Goal: Task Accomplishment & Management: Use online tool/utility

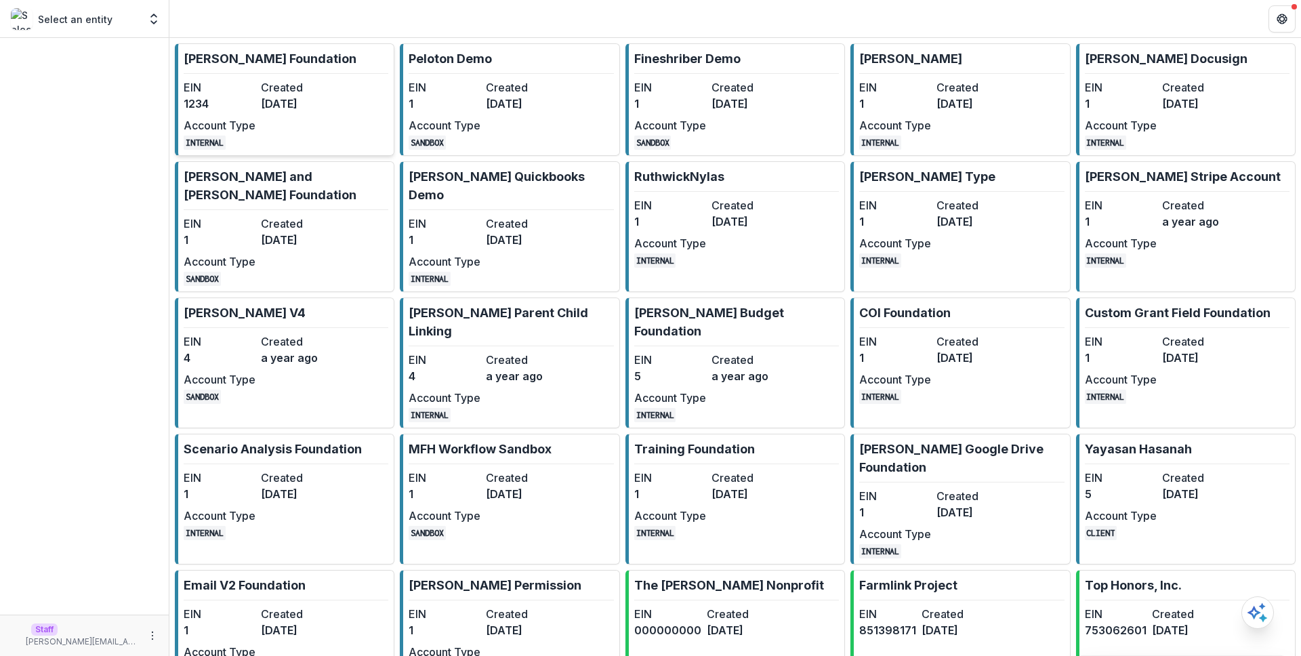
click at [296, 99] on dd "[DATE]" at bounding box center [297, 104] width 72 height 16
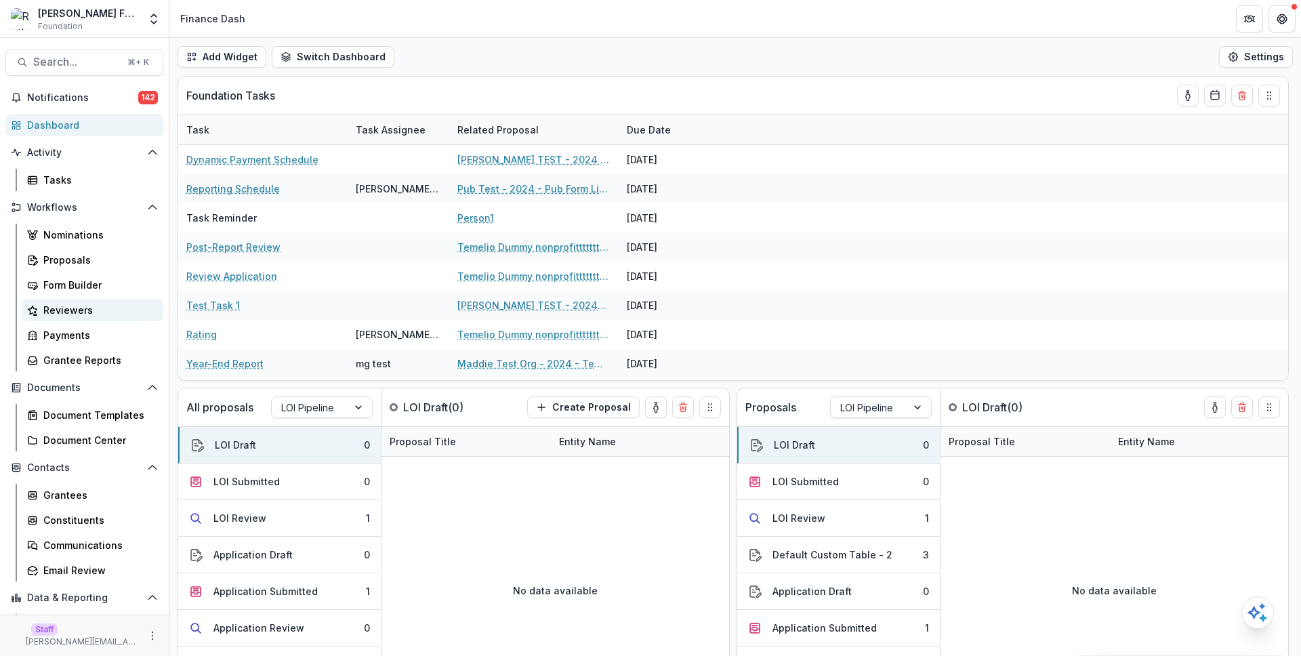
click at [87, 302] on link "Reviewers" at bounding box center [93, 310] width 142 height 22
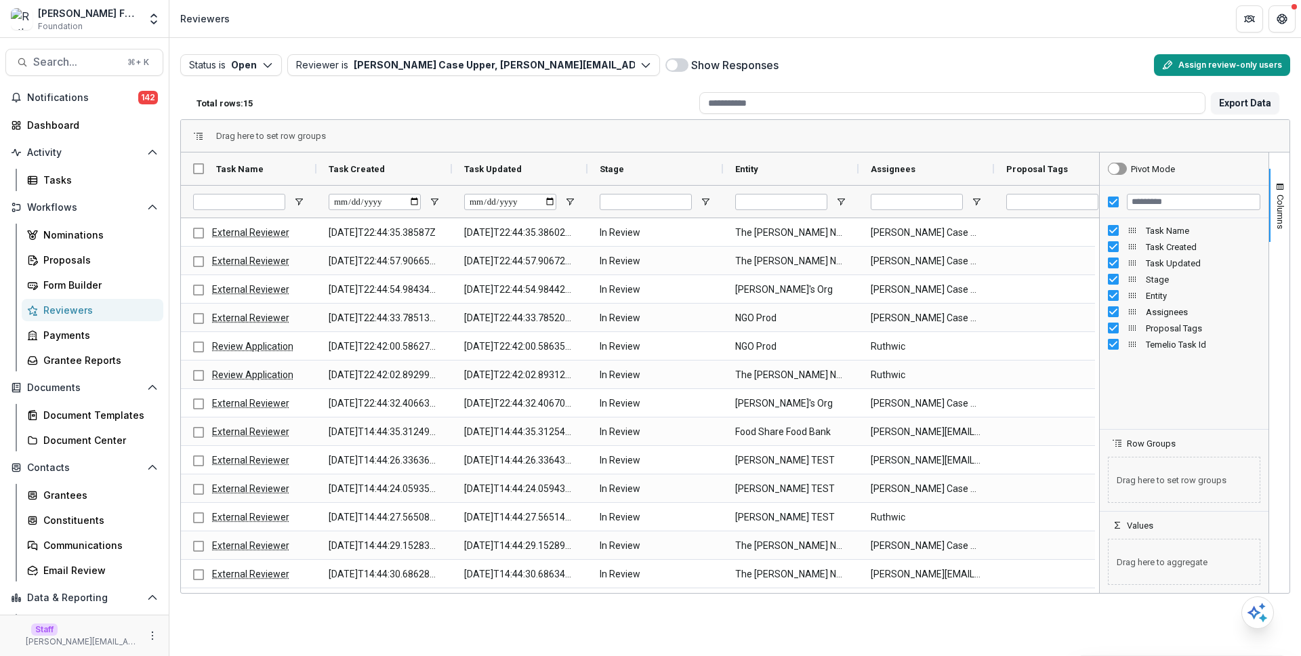
click at [1190, 74] on button "Assign review-only users" at bounding box center [1222, 65] width 136 height 22
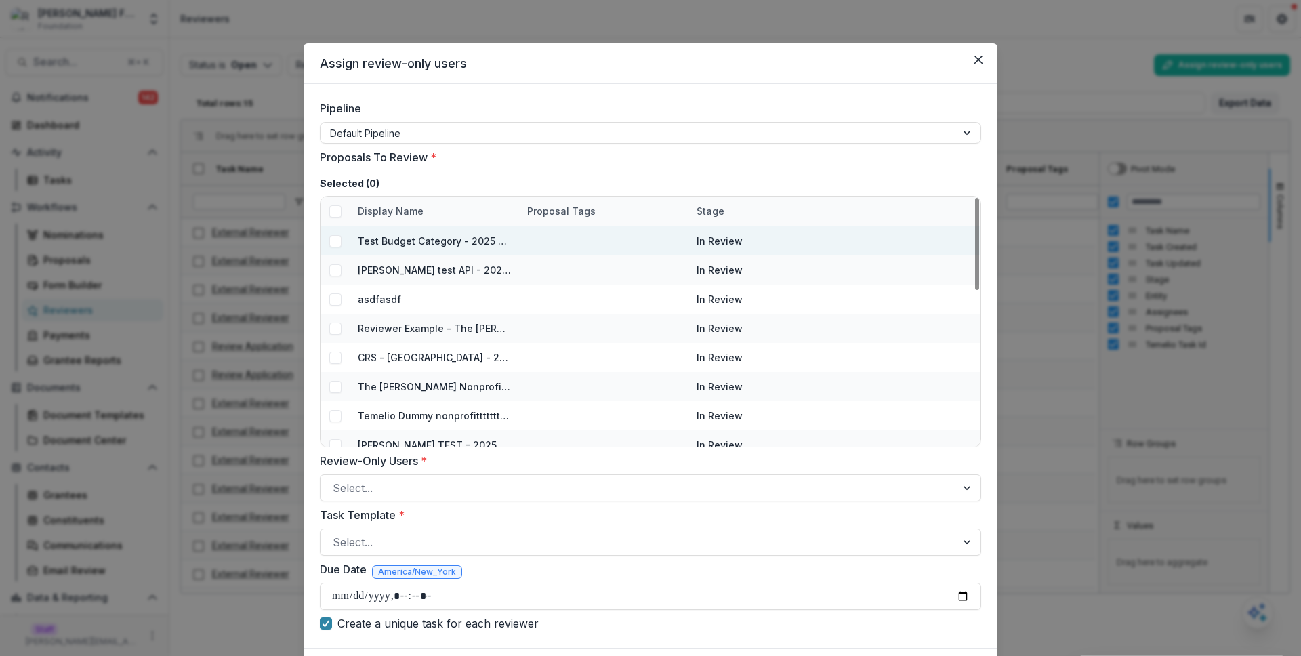
click at [333, 243] on span at bounding box center [335, 241] width 12 height 12
click at [333, 268] on span at bounding box center [335, 270] width 12 height 12
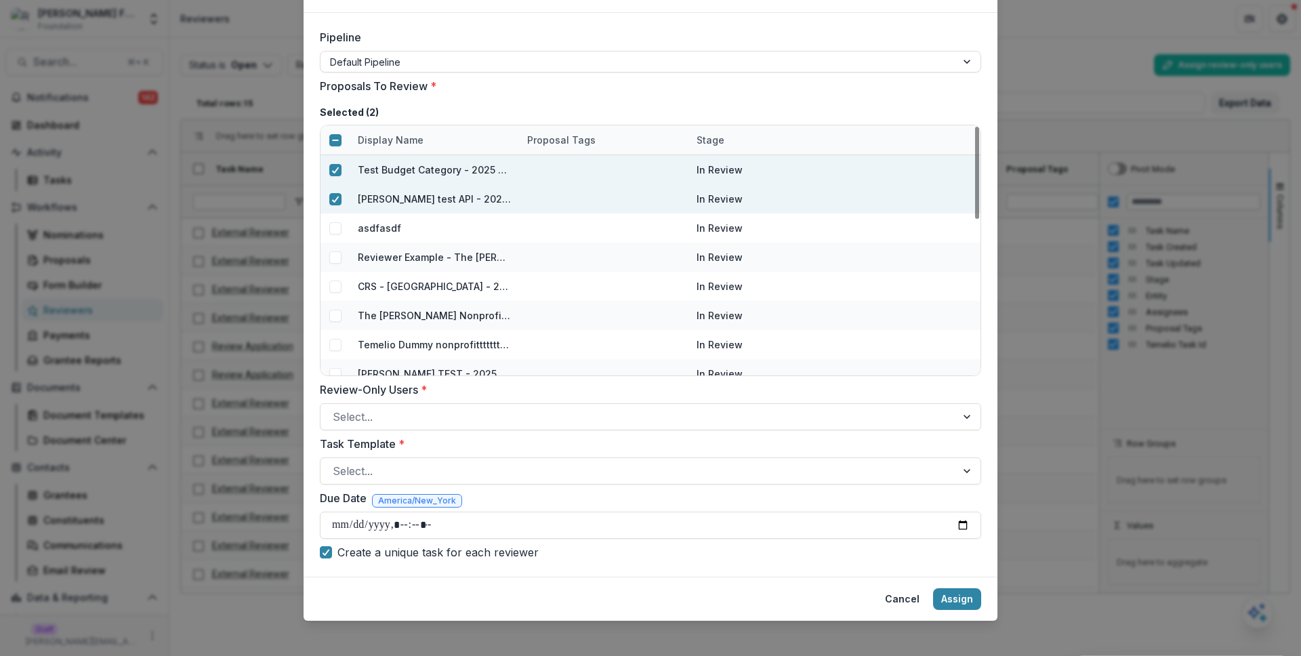
scroll to position [79, 0]
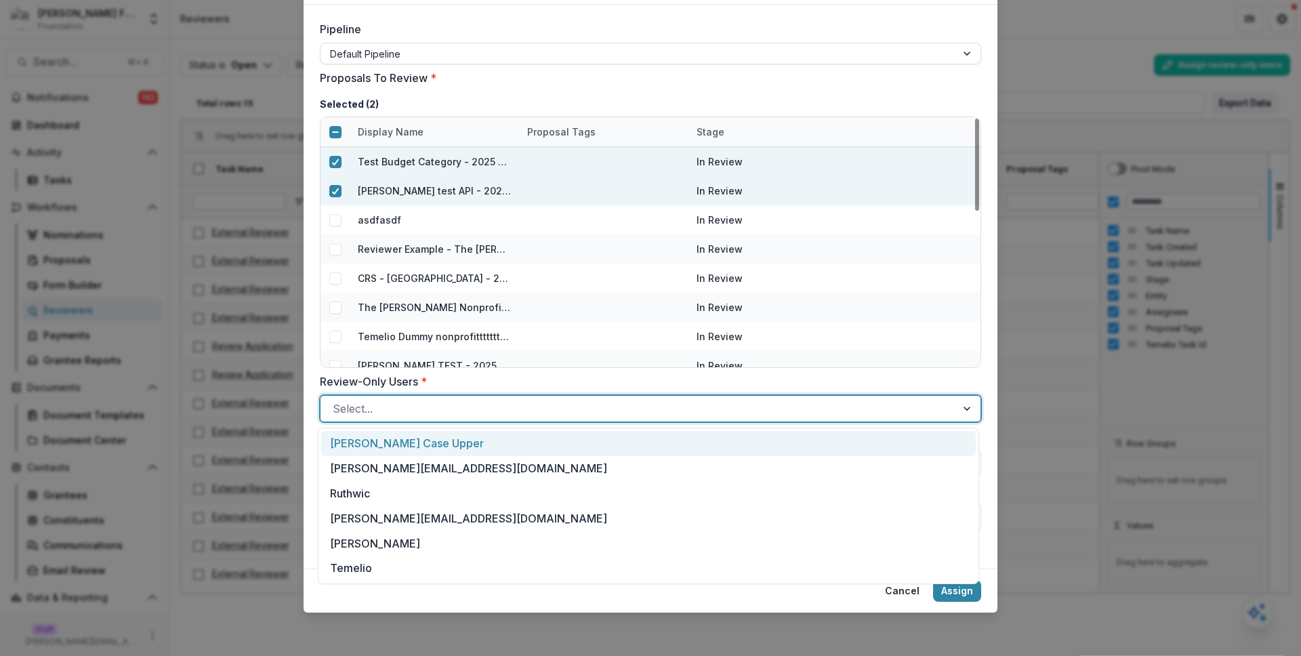
click at [366, 414] on div at bounding box center [638, 408] width 611 height 19
click at [399, 448] on div "Ruthwick Case Upper" at bounding box center [648, 443] width 655 height 25
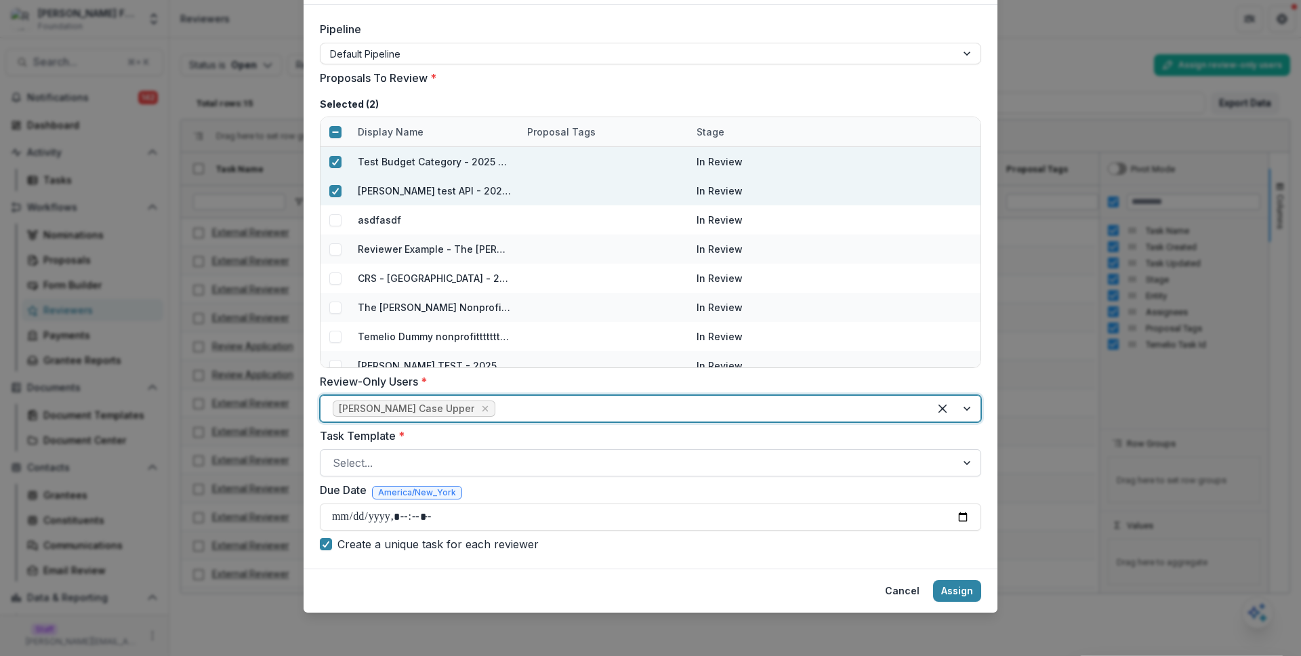
click at [400, 461] on div at bounding box center [638, 462] width 611 height 19
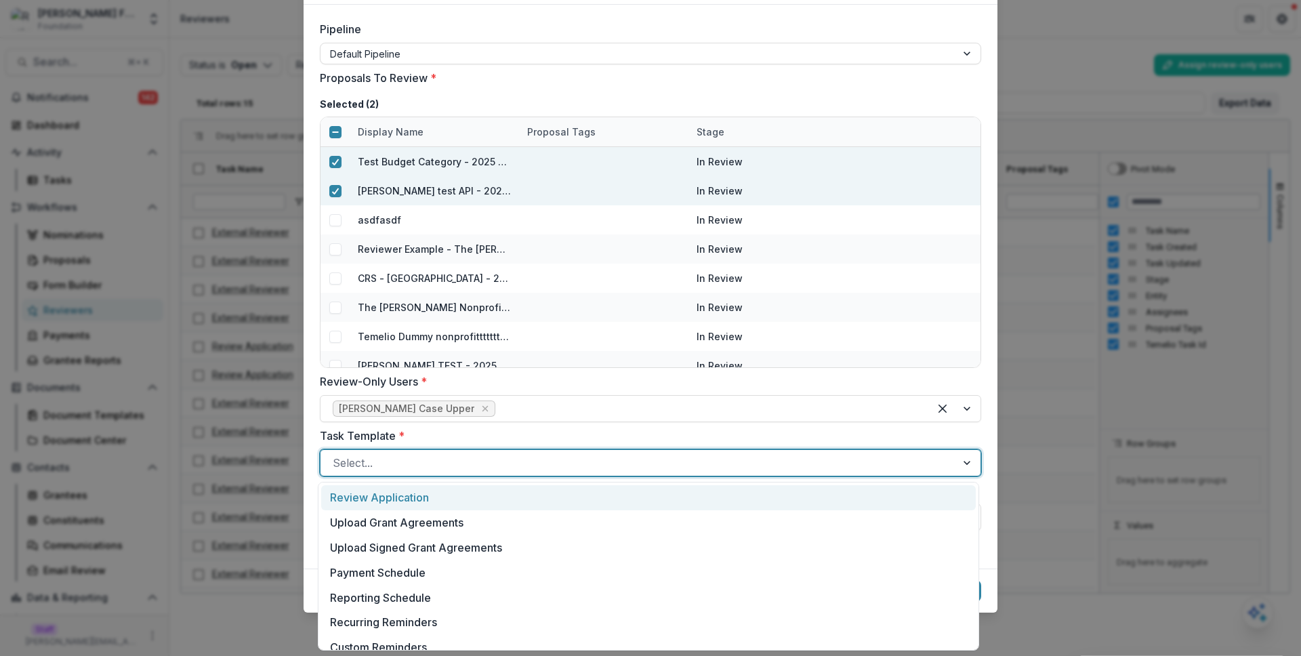
click at [424, 495] on div "Review Application" at bounding box center [648, 497] width 655 height 25
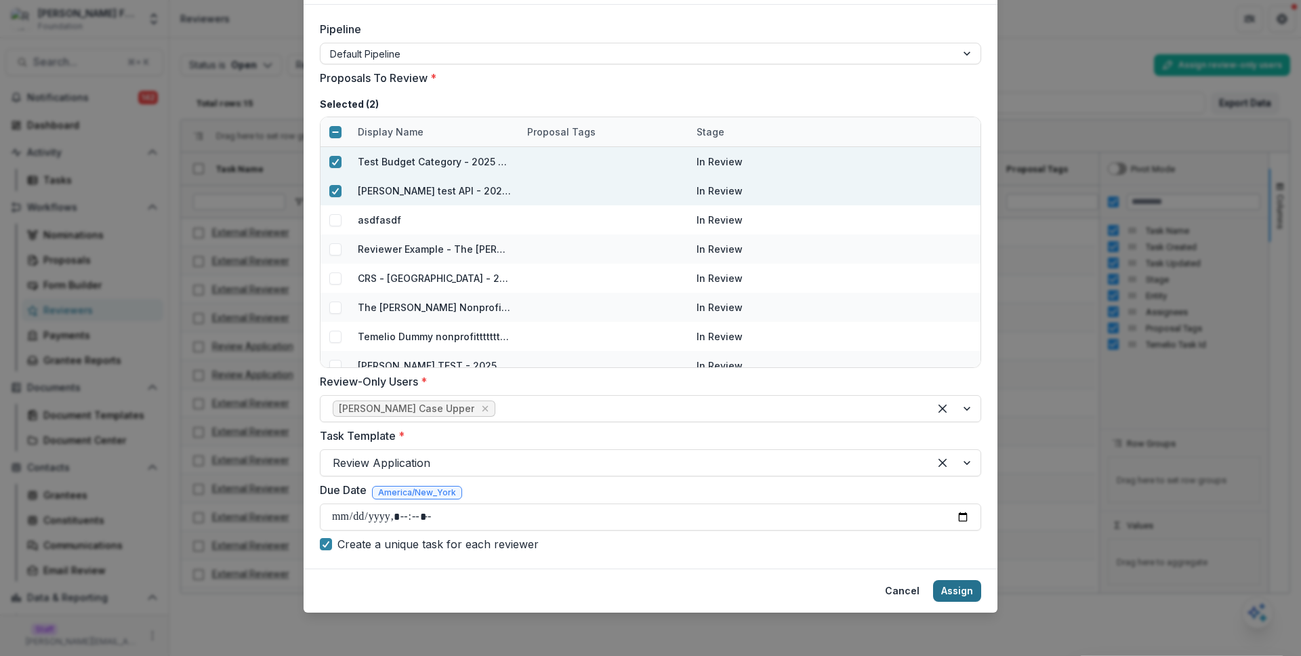
click at [950, 590] on button "Assign" at bounding box center [957, 591] width 48 height 22
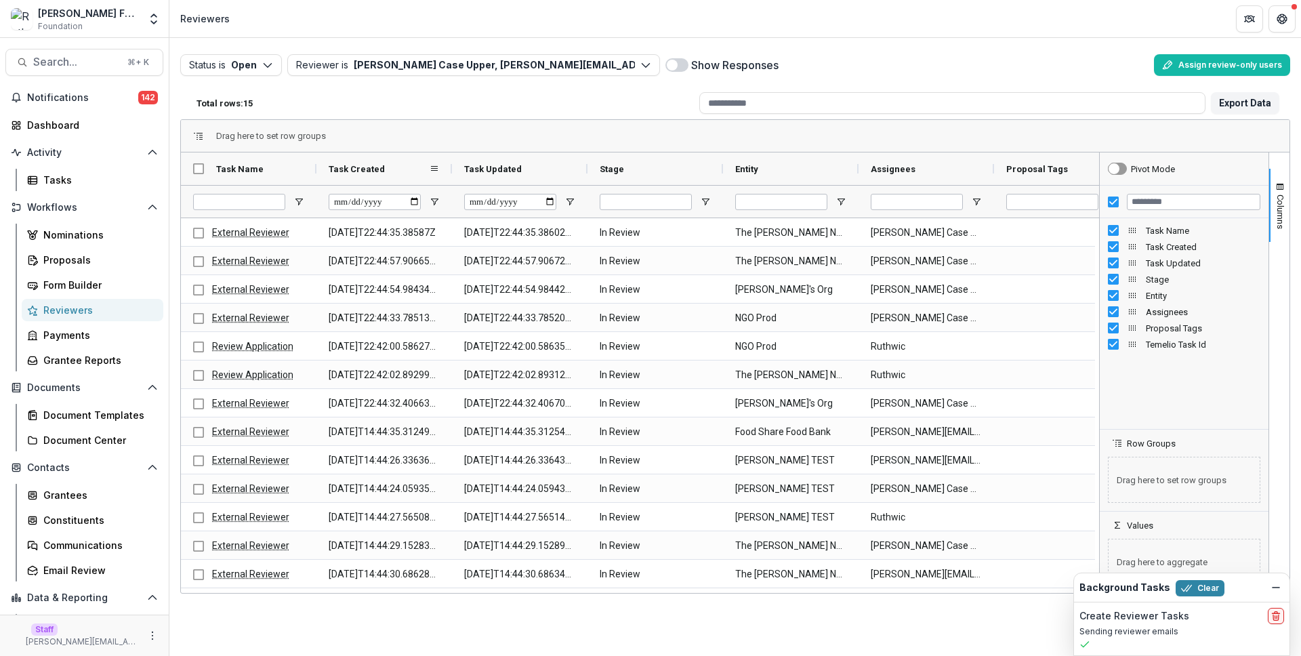
click at [376, 167] on span "Task Created" at bounding box center [357, 169] width 56 height 10
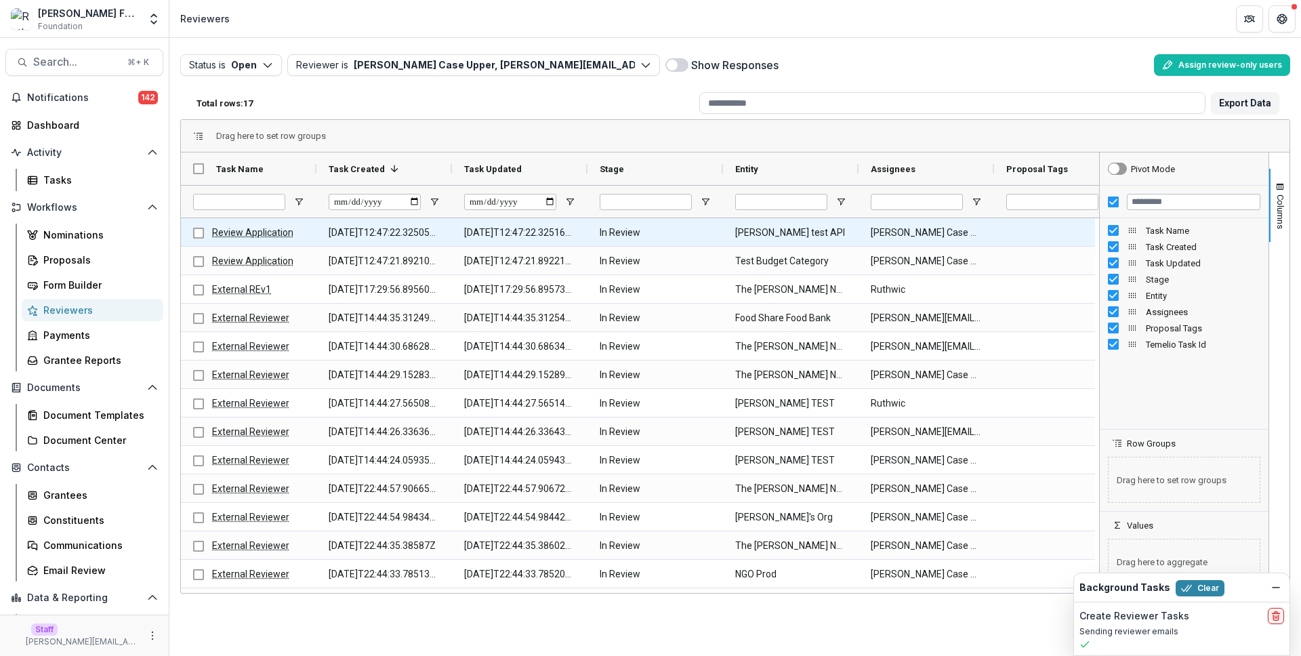
click at [257, 233] on link "Review Application" at bounding box center [252, 232] width 81 height 11
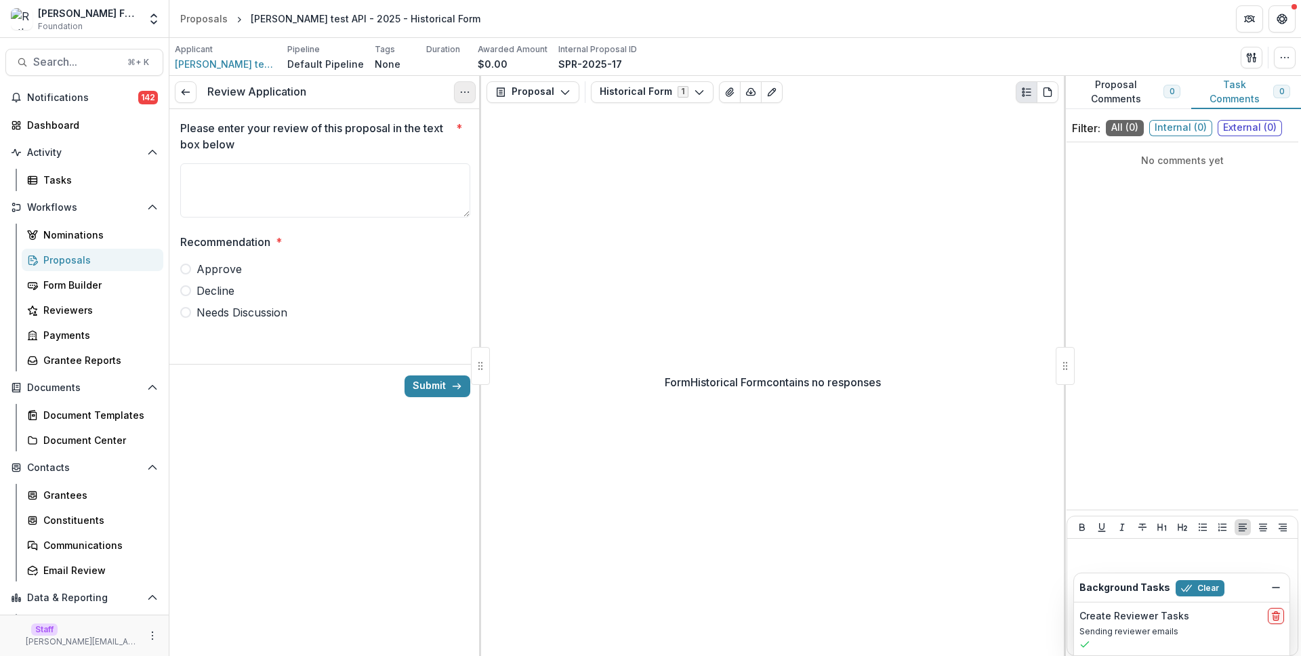
click at [462, 85] on button "Options" at bounding box center [465, 92] width 22 height 22
click at [440, 112] on link "View task" at bounding box center [399, 123] width 145 height 22
select select "********"
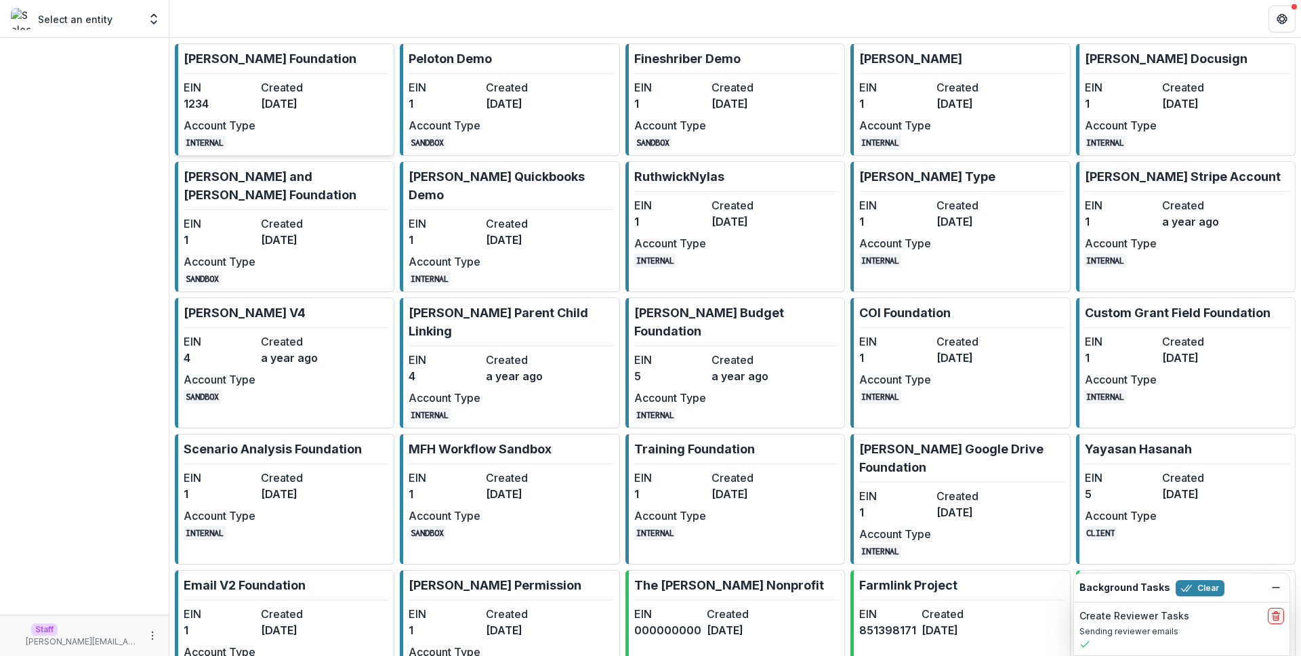
click at [306, 102] on dd "[DATE]" at bounding box center [297, 104] width 72 height 16
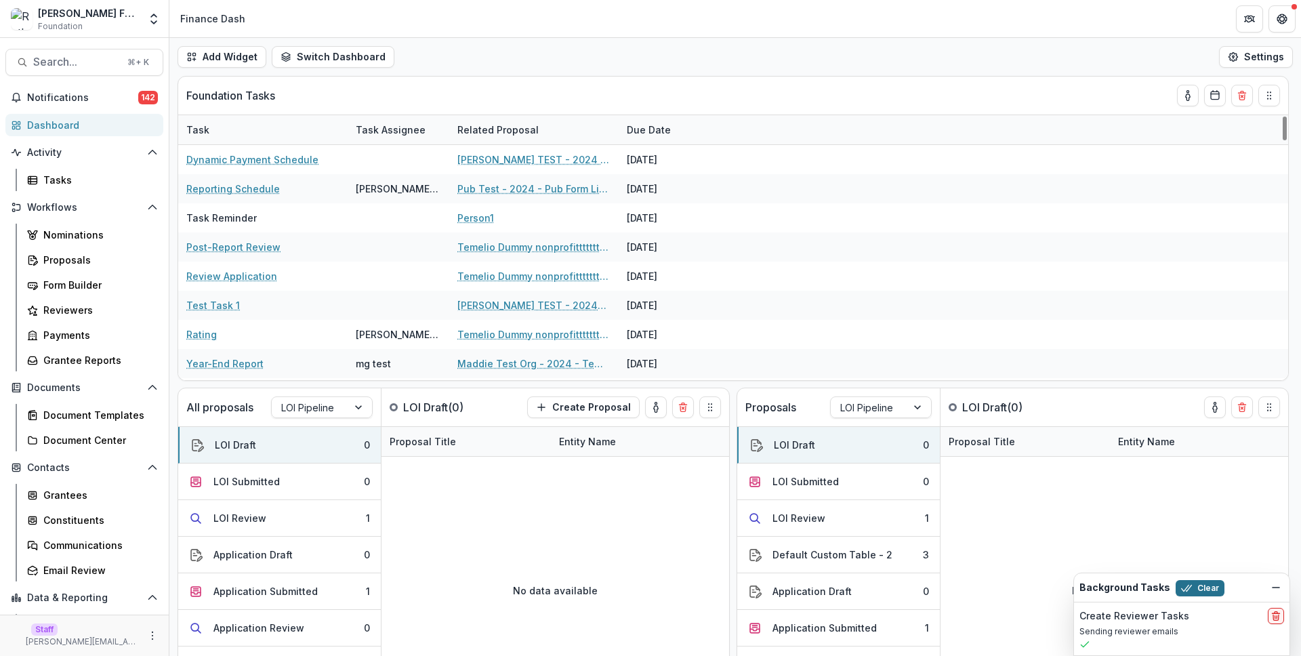
click at [1184, 585] on icon "button" at bounding box center [1186, 588] width 11 height 11
click at [445, 388] on div "All proposals LOI Pipeline LOI Draft ( 0 ) Create Proposal LOI Draft 0 LOI Subm…" at bounding box center [454, 540] width 552 height 305
